Goal: Task Accomplishment & Management: Complete application form

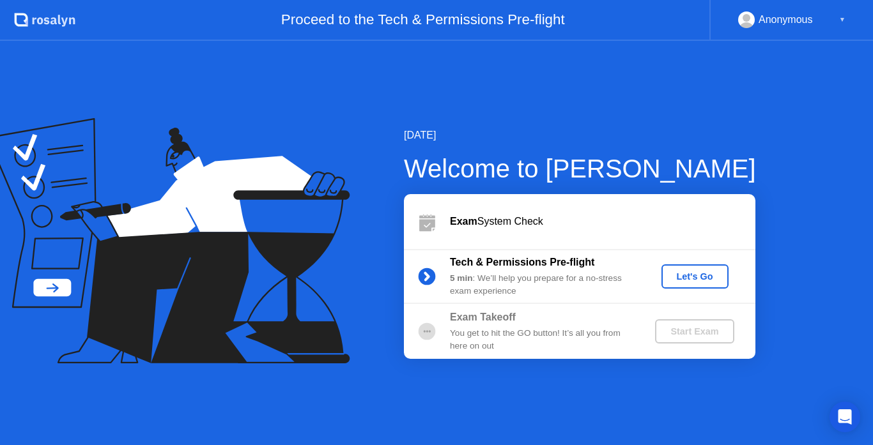
click at [704, 275] on div "Let's Go" at bounding box center [694, 277] width 57 height 10
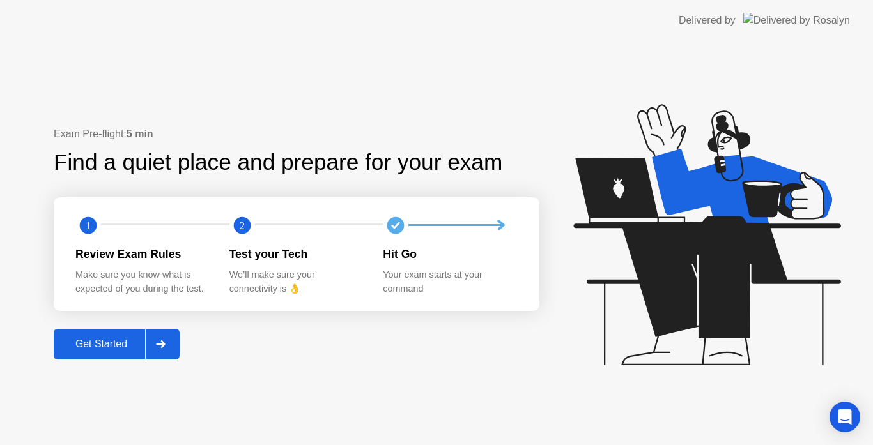
click at [112, 339] on div "Get Started" at bounding box center [101, 344] width 88 height 11
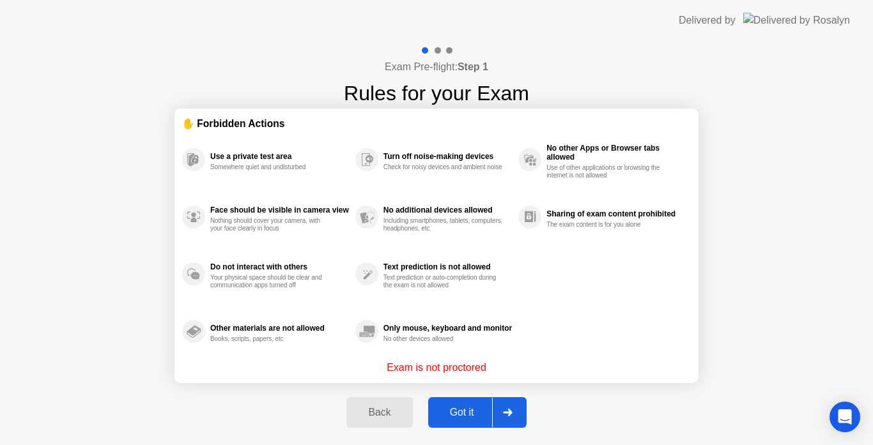
click at [451, 407] on div "Got it" at bounding box center [462, 412] width 60 height 11
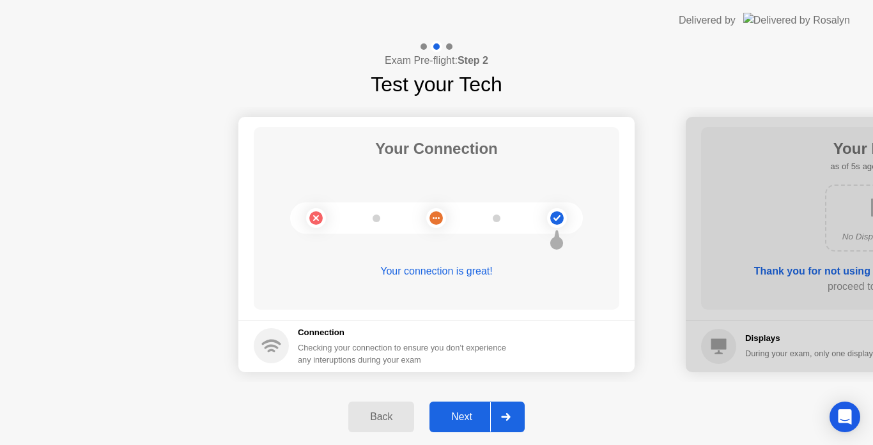
click at [474, 417] on div "Next" at bounding box center [461, 416] width 57 height 11
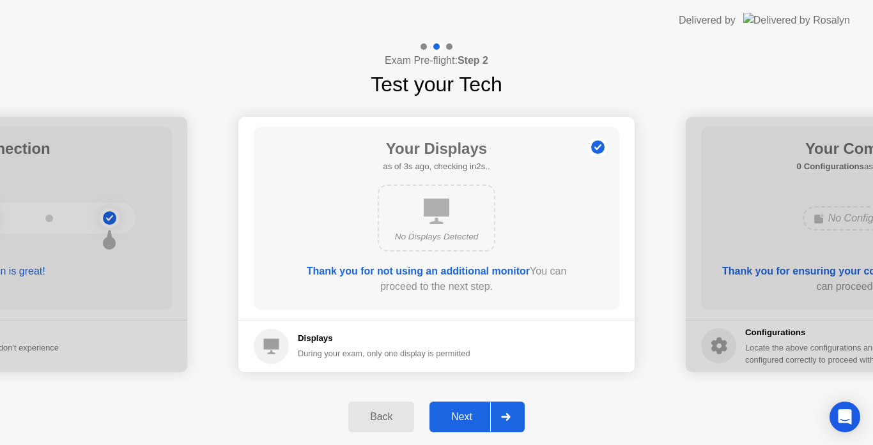
click at [461, 423] on div "Next" at bounding box center [461, 416] width 57 height 11
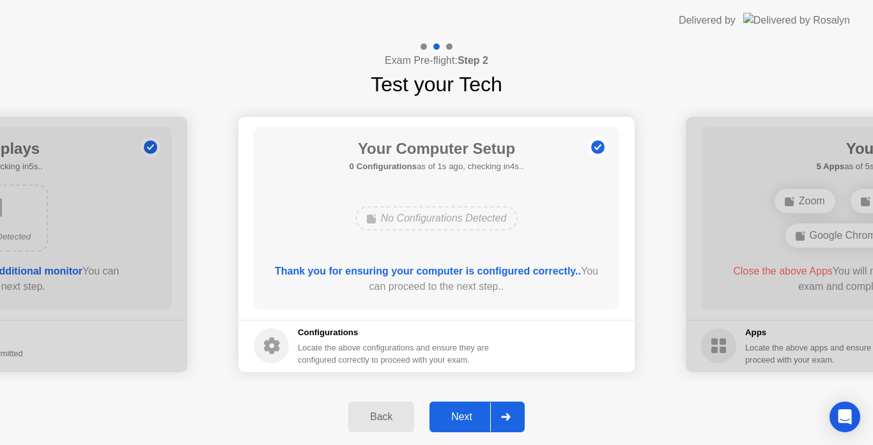
drag, startPoint x: 528, startPoint y: 298, endPoint x: 447, endPoint y: 284, distance: 81.8
click at [447, 284] on div "Thank you for ensuring your computer is configured correctly.. You can proceed …" at bounding box center [436, 282] width 329 height 36
click at [493, 417] on div at bounding box center [505, 416] width 31 height 29
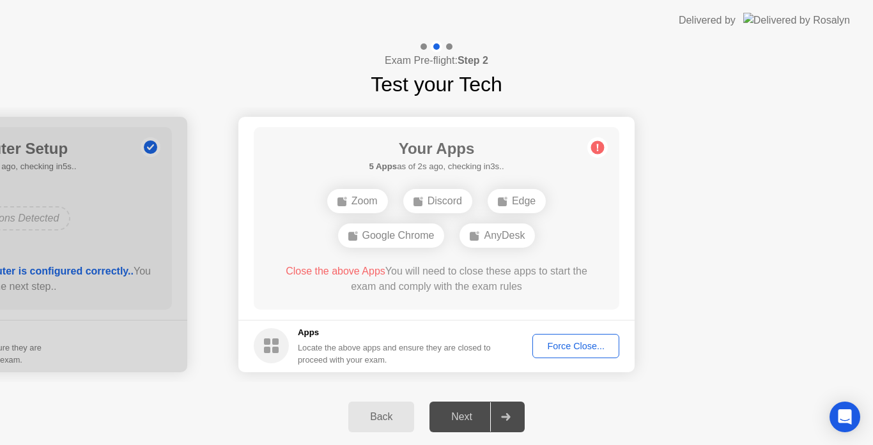
click at [567, 348] on div "Force Close..." at bounding box center [576, 346] width 78 height 10
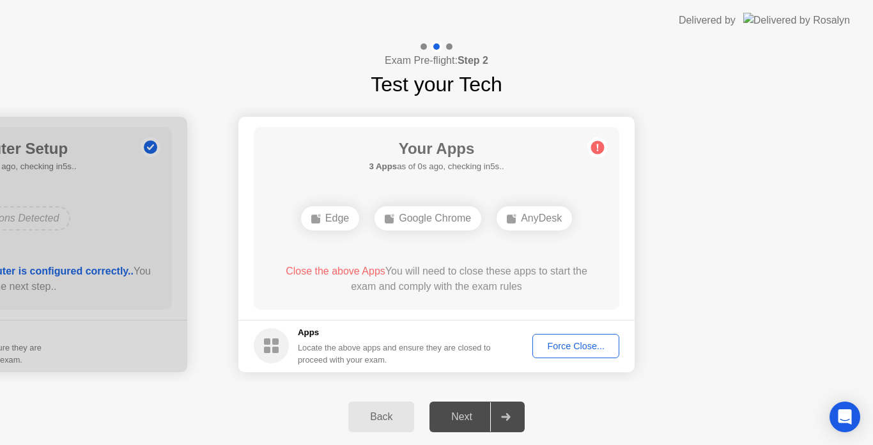
click at [567, 346] on div "Force Close..." at bounding box center [576, 346] width 78 height 10
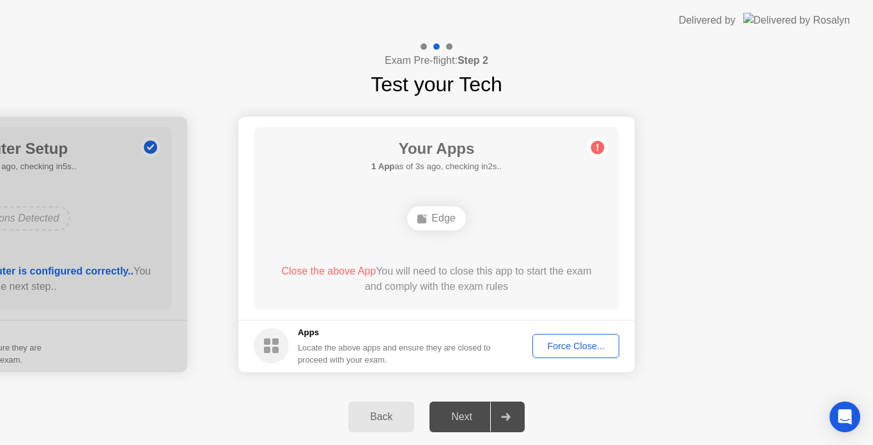
click at [587, 343] on div "Force Close..." at bounding box center [576, 346] width 78 height 10
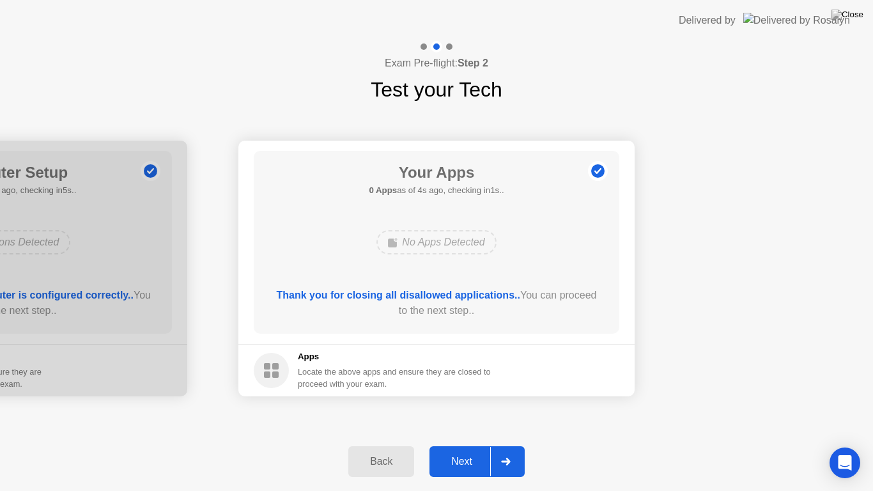
click at [387, 445] on div "Back" at bounding box center [381, 460] width 58 height 11
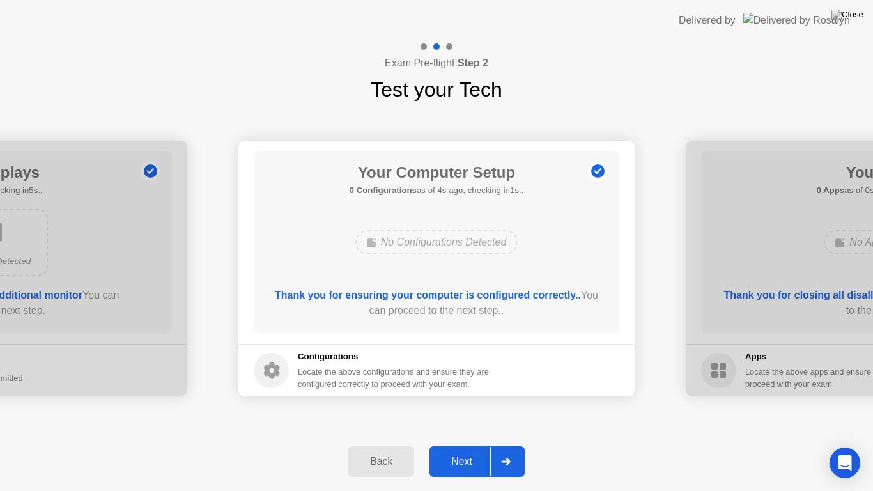
click at [473, 445] on div "Next" at bounding box center [461, 460] width 57 height 11
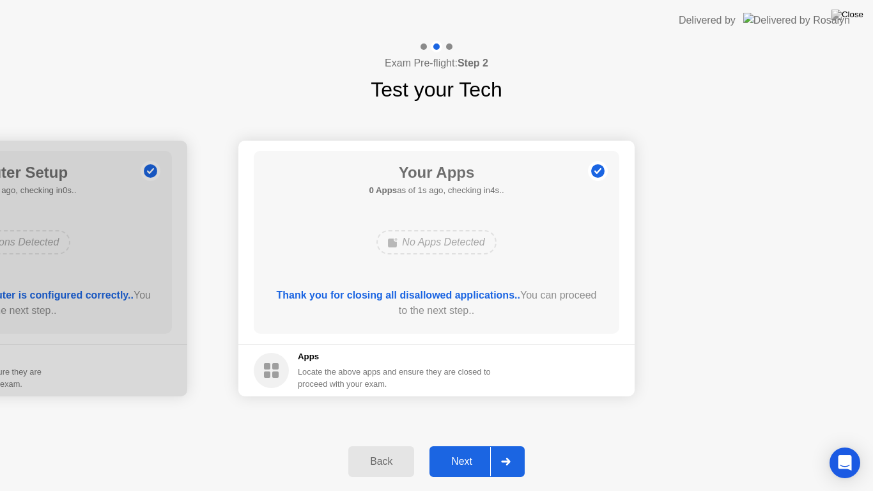
click at [856, 19] on img at bounding box center [847, 15] width 32 height 10
drag, startPoint x: 400, startPoint y: 269, endPoint x: 523, endPoint y: 148, distance: 172.6
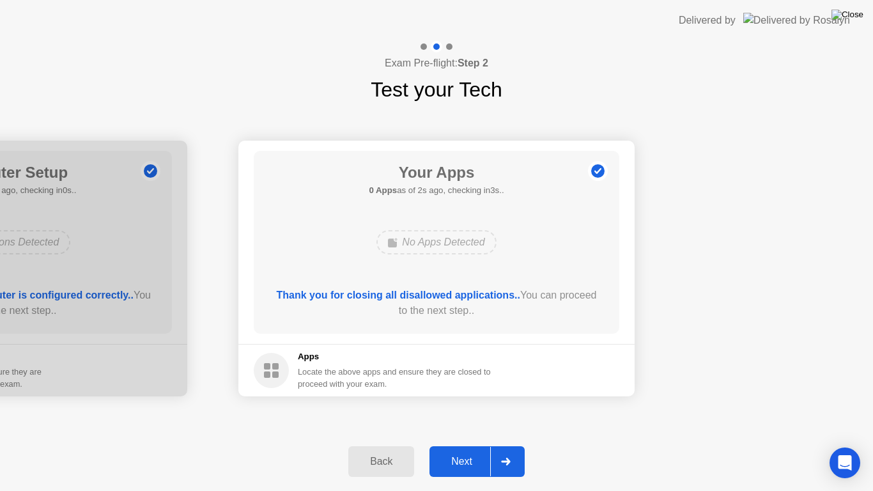
click at [854, 15] on img at bounding box center [847, 15] width 32 height 10
